Goal: Information Seeking & Learning: Learn about a topic

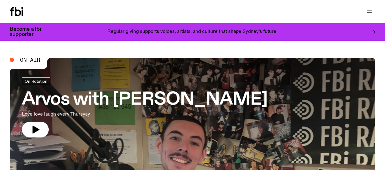
click at [0, 0] on link "Schedule" at bounding box center [0, 0] width 0 height 0
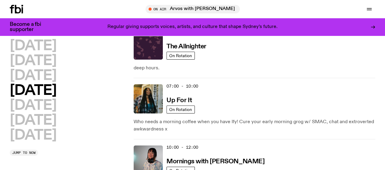
scroll to position [33, 0]
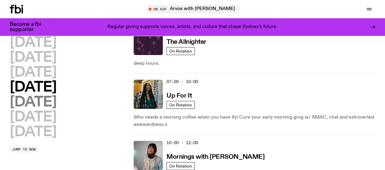
click at [29, 109] on h2 "[DATE]" at bounding box center [33, 102] width 47 height 14
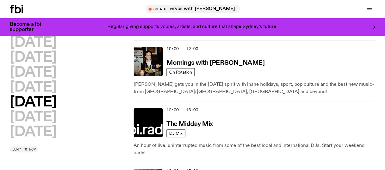
scroll to position [165, 0]
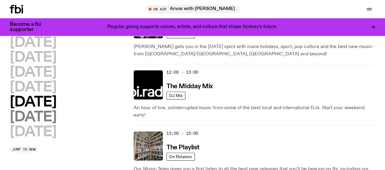
click at [55, 124] on h2 "[DATE]" at bounding box center [33, 117] width 47 height 14
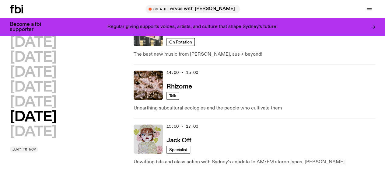
scroll to position [308, 0]
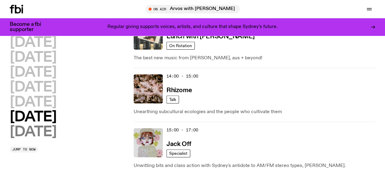
click at [28, 139] on h2 "[DATE]" at bounding box center [33, 132] width 47 height 14
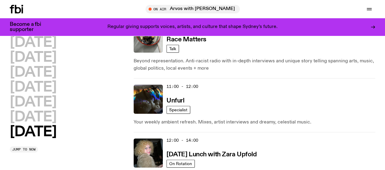
scroll to position [259, 0]
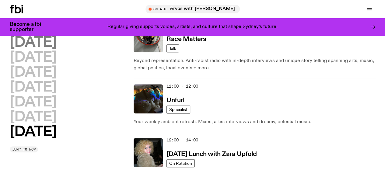
click at [56, 47] on h2 "[DATE]" at bounding box center [33, 43] width 47 height 14
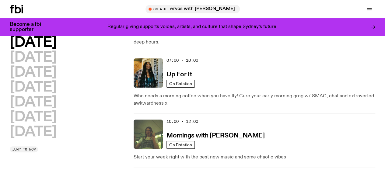
scroll to position [53, 0]
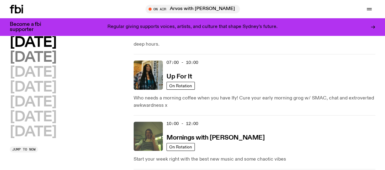
click at [56, 64] on h2 "[DATE]" at bounding box center [33, 58] width 47 height 14
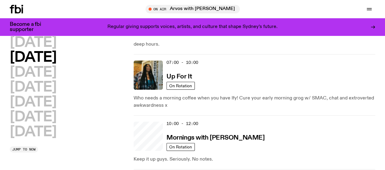
scroll to position [17, 0]
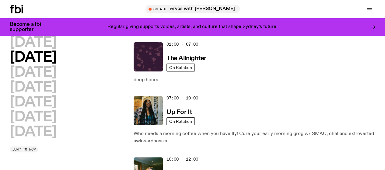
click at [56, 64] on h2 "[DATE]" at bounding box center [33, 58] width 47 height 14
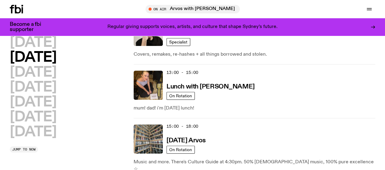
scroll to position [208, 0]
